Goal: Task Accomplishment & Management: Manage account settings

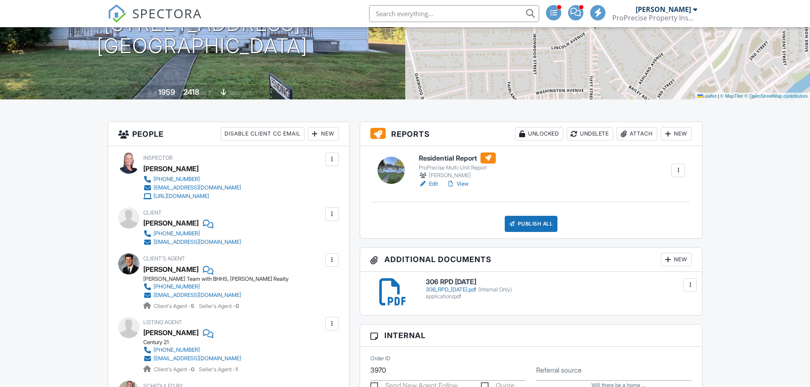
click at [521, 229] on div "Publish All" at bounding box center [531, 224] width 53 height 16
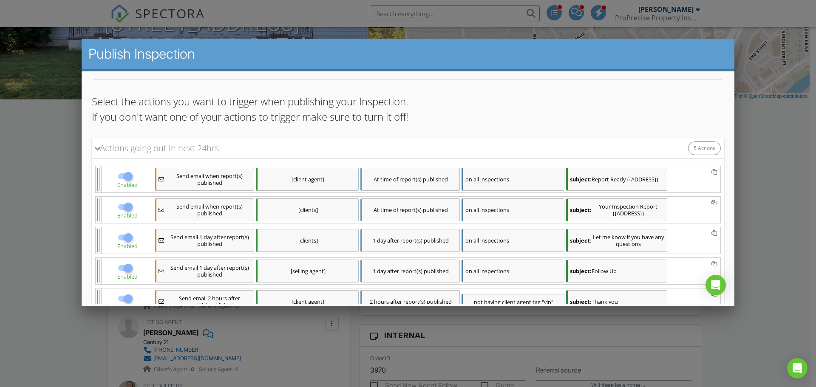
scroll to position [111, 0]
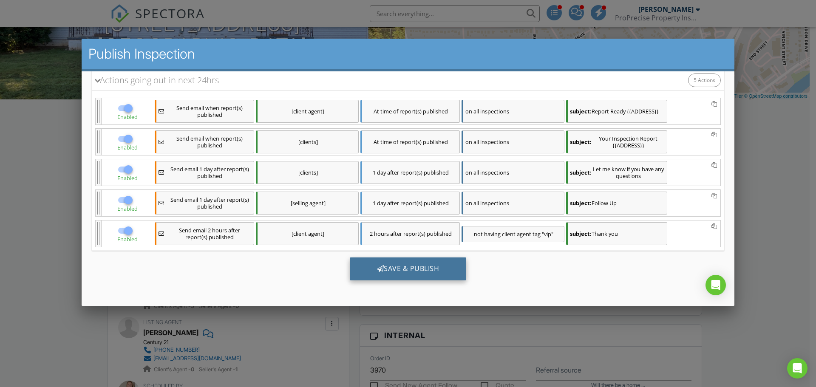
click at [405, 272] on div "Save & Publish" at bounding box center [408, 269] width 117 height 23
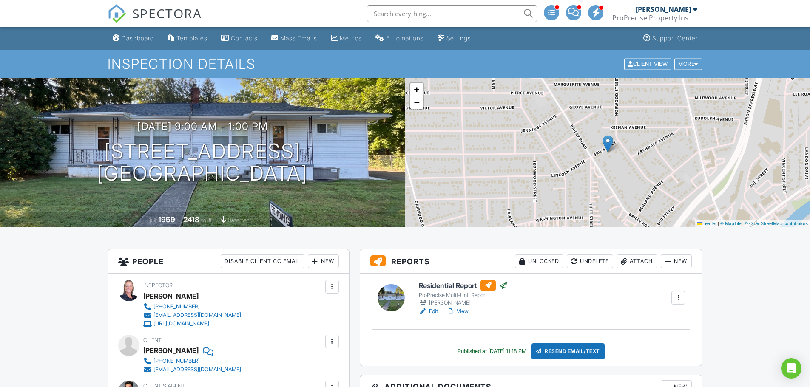
click at [132, 37] on div "Dashboard" at bounding box center [138, 37] width 32 height 7
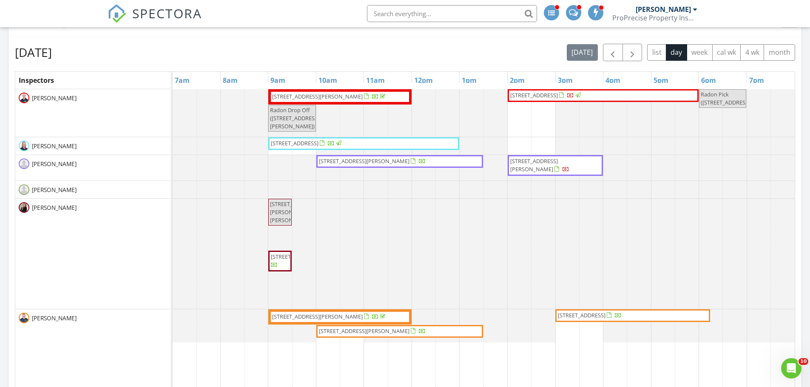
scroll to position [510, 0]
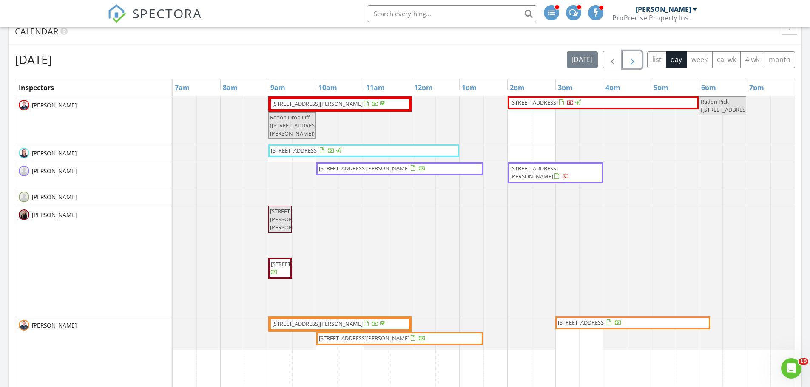
click at [634, 60] on span "button" at bounding box center [632, 60] width 10 height 10
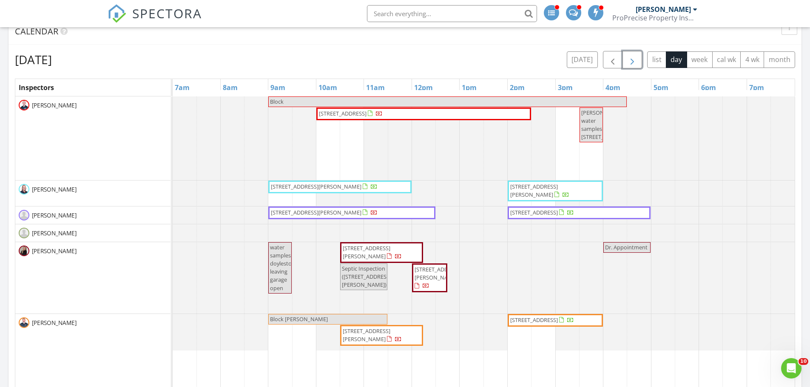
click at [635, 60] on span "button" at bounding box center [632, 60] width 10 height 10
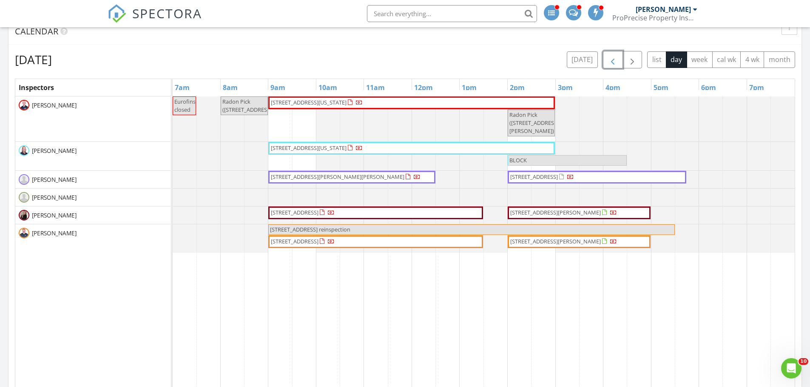
click at [613, 64] on span "button" at bounding box center [612, 60] width 10 height 10
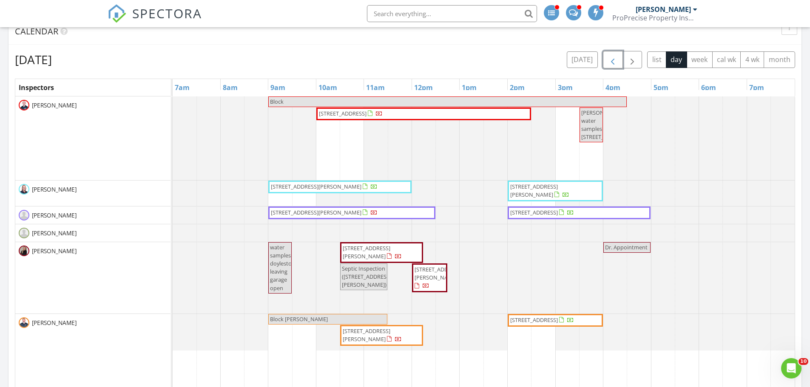
click at [607, 59] on span "button" at bounding box center [612, 60] width 10 height 10
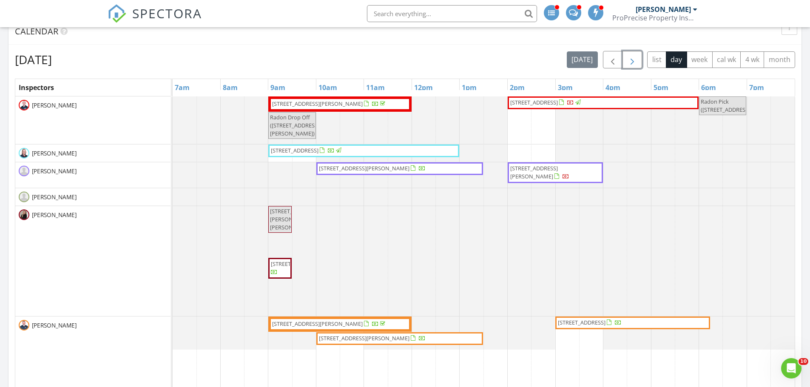
click at [633, 65] on span "button" at bounding box center [632, 60] width 10 height 10
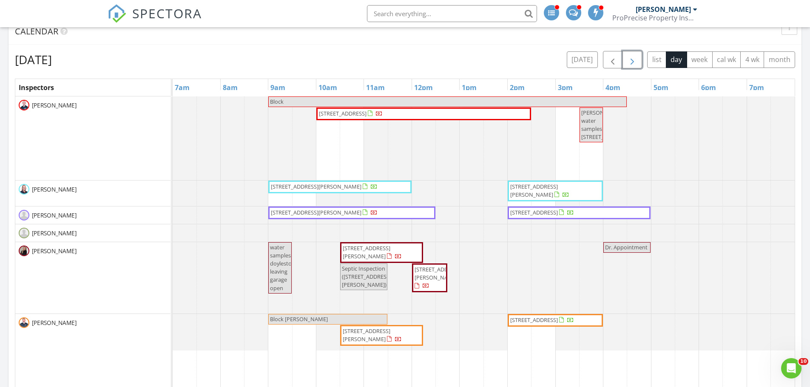
click at [633, 65] on span "button" at bounding box center [632, 60] width 10 height 10
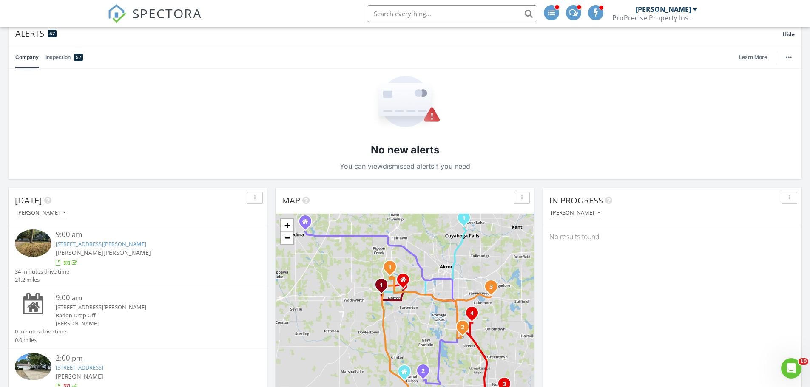
scroll to position [0, 0]
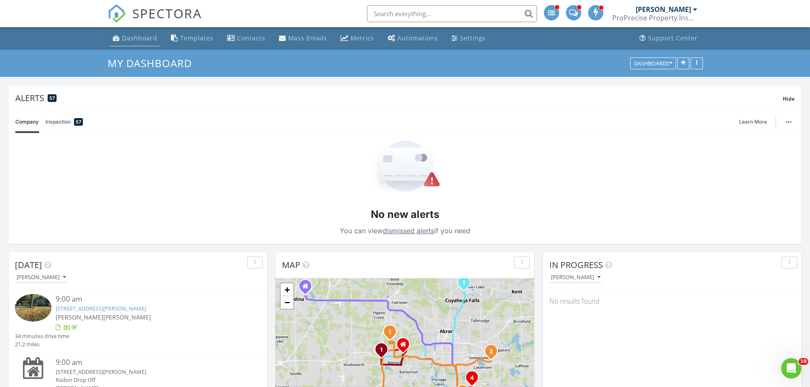
click at [141, 38] on div "Dashboard" at bounding box center [139, 38] width 35 height 8
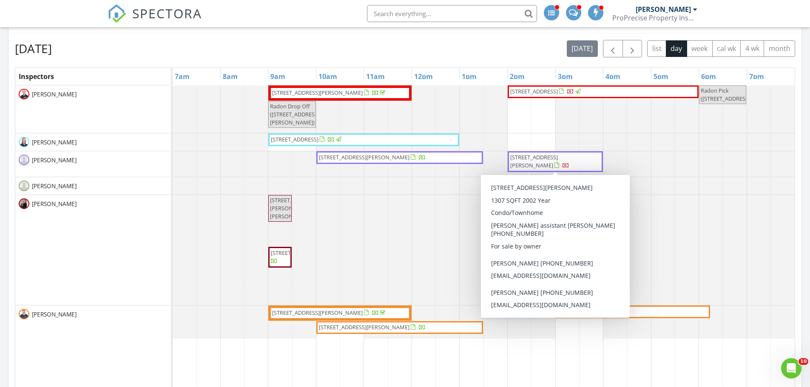
scroll to position [500, 0]
